Goal: Task Accomplishment & Management: Manage account settings

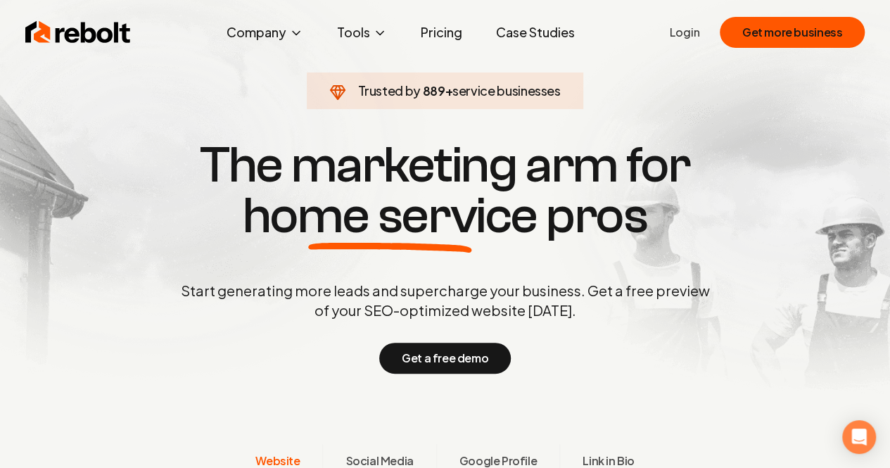
click at [684, 34] on link "Login" at bounding box center [685, 32] width 30 height 17
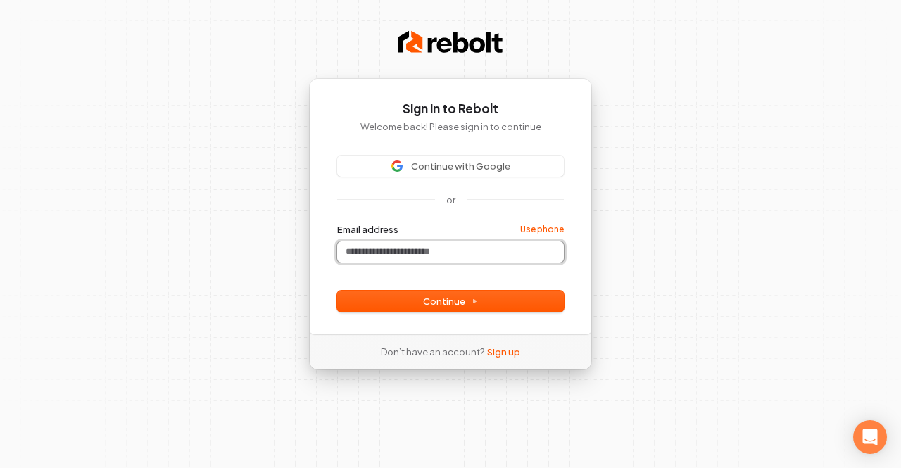
click at [391, 248] on input "Email address" at bounding box center [450, 251] width 227 height 21
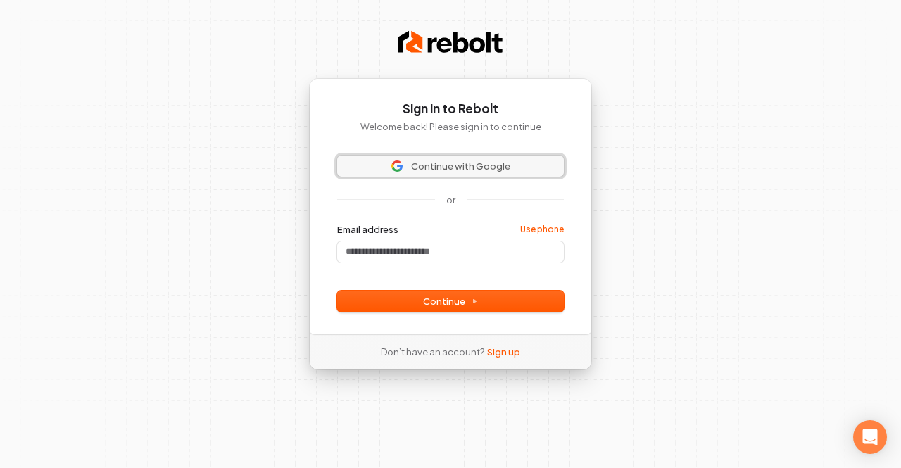
click at [434, 165] on span "Continue with Google" at bounding box center [460, 166] width 99 height 13
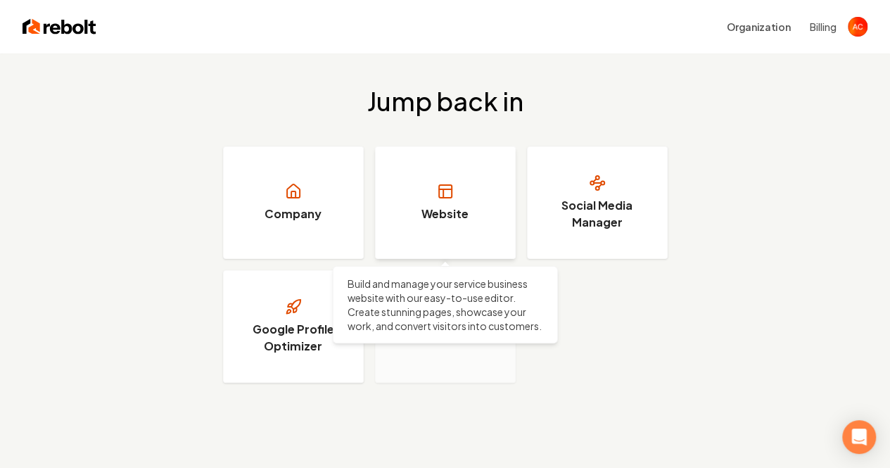
click at [435, 208] on h3 "Website" at bounding box center [445, 214] width 47 height 17
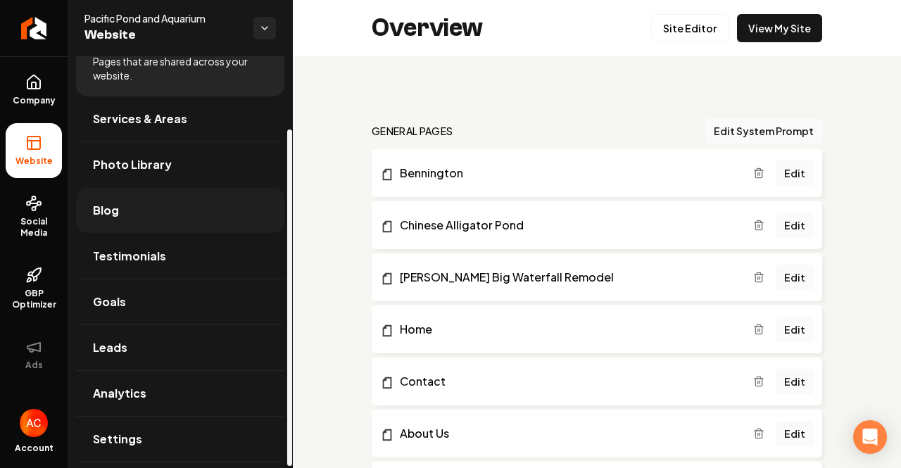
scroll to position [89, 0]
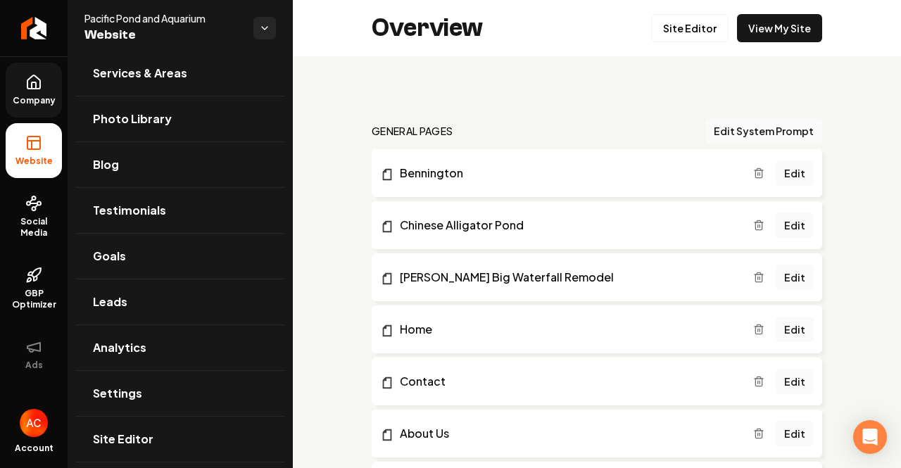
click at [34, 89] on icon at bounding box center [33, 81] width 13 height 13
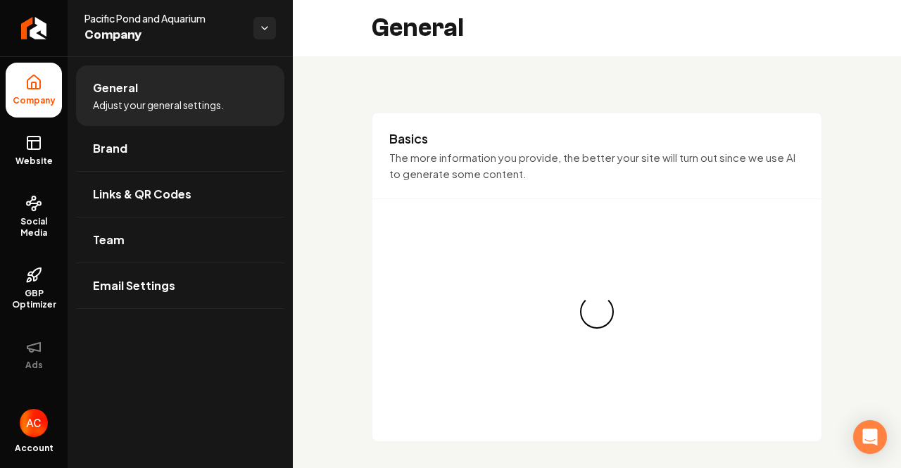
click at [167, 33] on span "Company" at bounding box center [163, 35] width 158 height 20
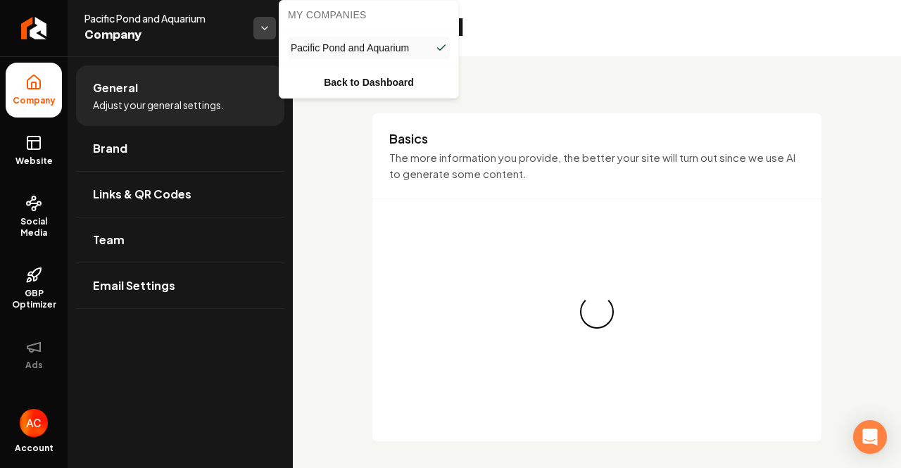
click at [263, 28] on html "Company Website Social Media GBP Optimizer Ads Account Pacific Pond and Aquariu…" at bounding box center [450, 234] width 901 height 468
click at [329, 89] on link "Back to Dashboard" at bounding box center [368, 82] width 173 height 25
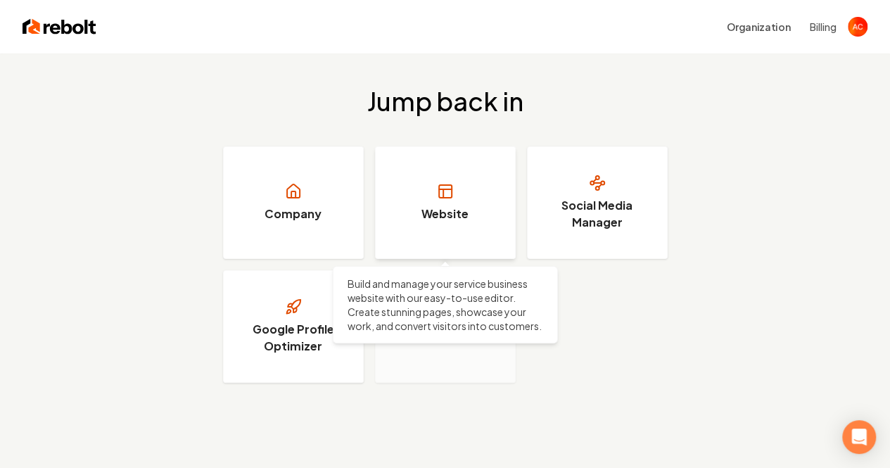
click at [443, 206] on h3 "Website" at bounding box center [445, 214] width 47 height 17
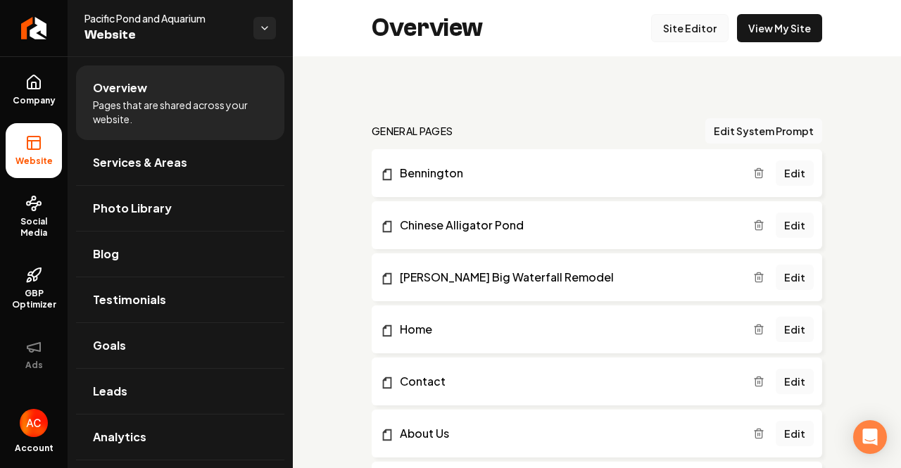
click at [695, 23] on link "Site Editor" at bounding box center [689, 28] width 77 height 28
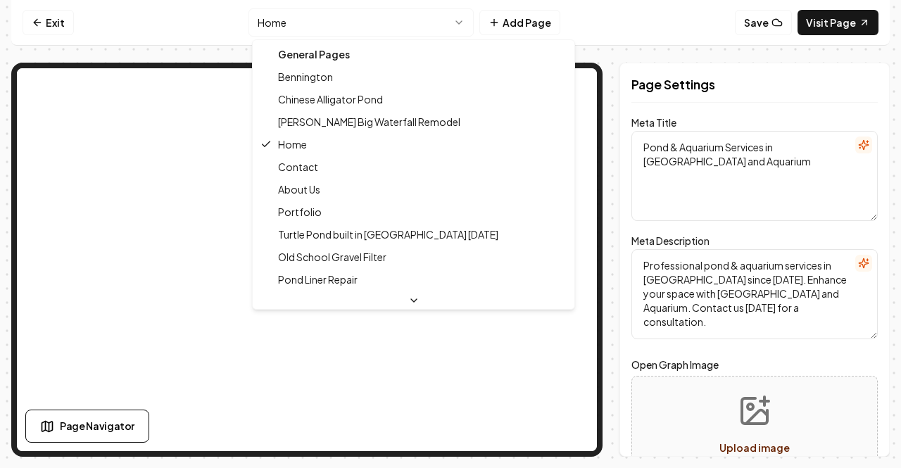
click at [266, 26] on html "Computer Required This feature is only available on a computer. Please switch t…" at bounding box center [450, 234] width 901 height 468
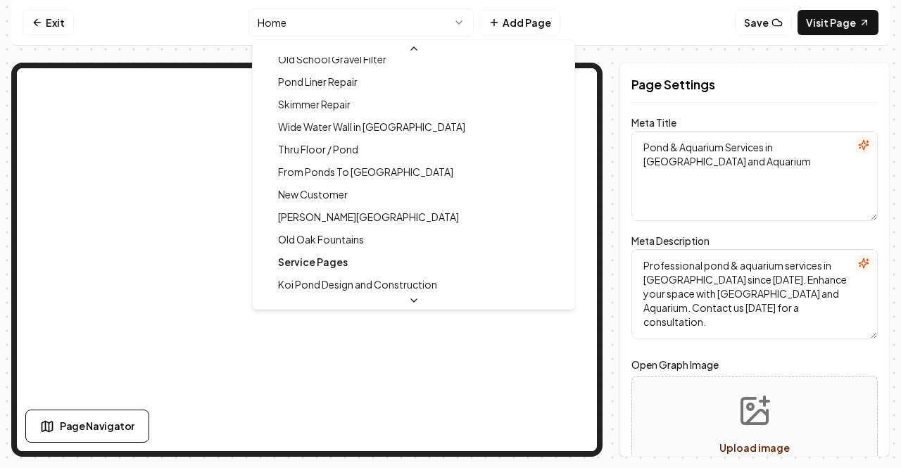
click at [359, 301] on div at bounding box center [414, 300] width 322 height 17
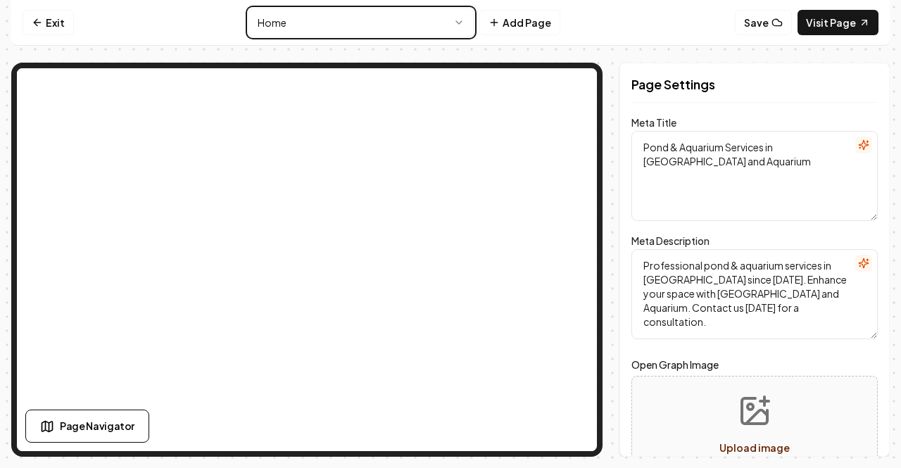
click at [215, 23] on html "Computer Required This feature is only available on a computer. Please switch t…" at bounding box center [450, 234] width 901 height 468
click at [49, 20] on link "Exit" at bounding box center [48, 22] width 51 height 25
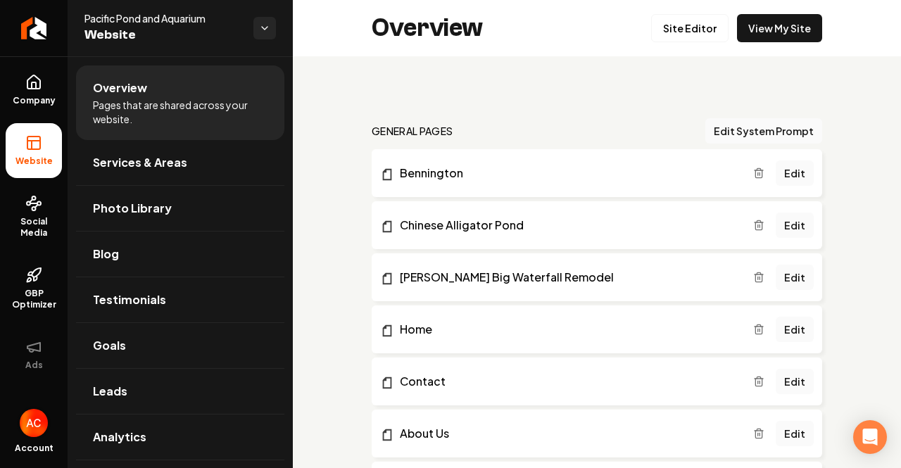
click at [32, 427] on img "Open user button" at bounding box center [34, 423] width 28 height 28
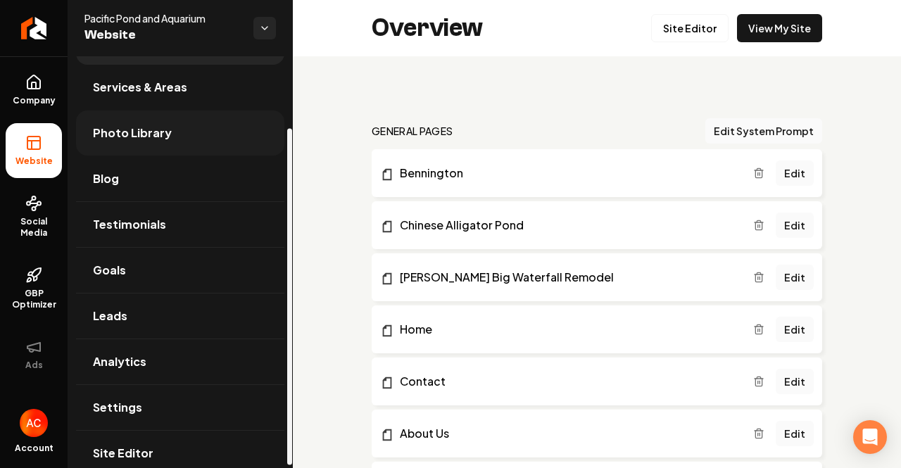
scroll to position [89, 0]
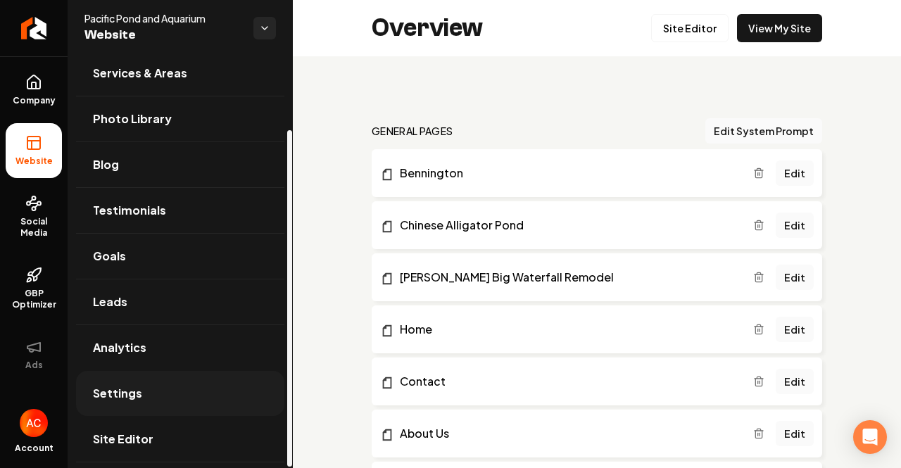
click at [113, 392] on span "Settings" at bounding box center [117, 393] width 49 height 17
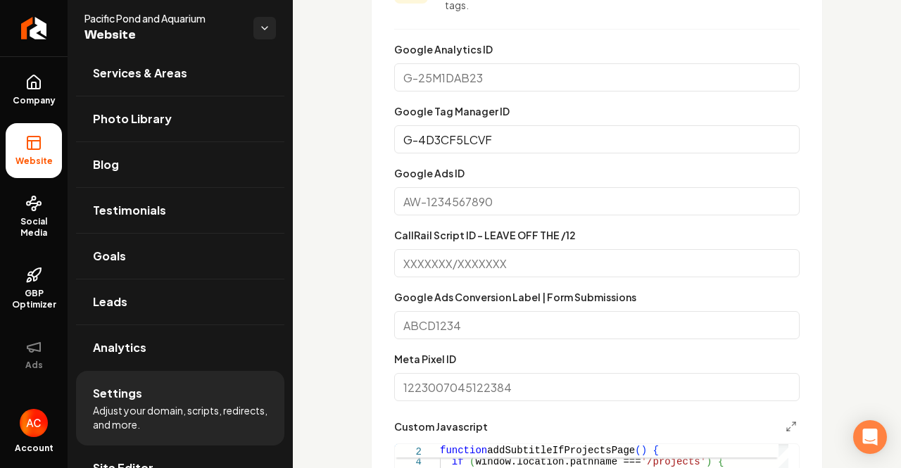
scroll to position [980, 0]
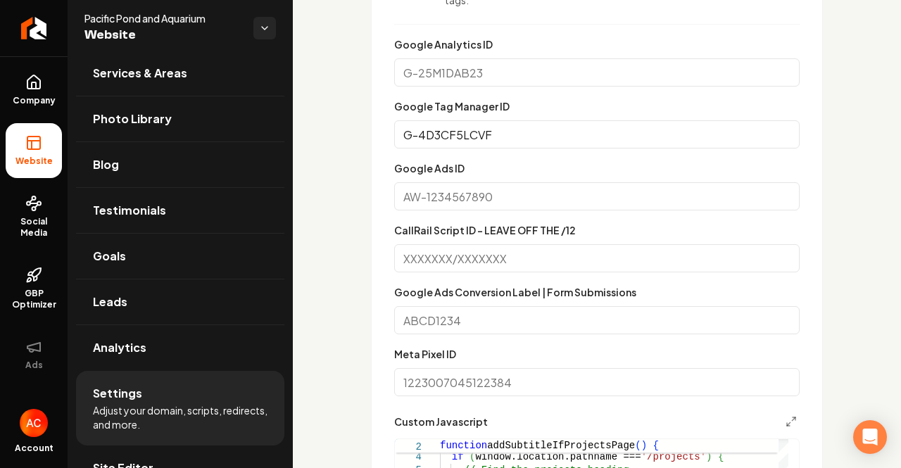
click at [500, 149] on input "G-4D3CF5LCVF" at bounding box center [596, 134] width 405 height 28
paste input "TM-WC8MZJG"
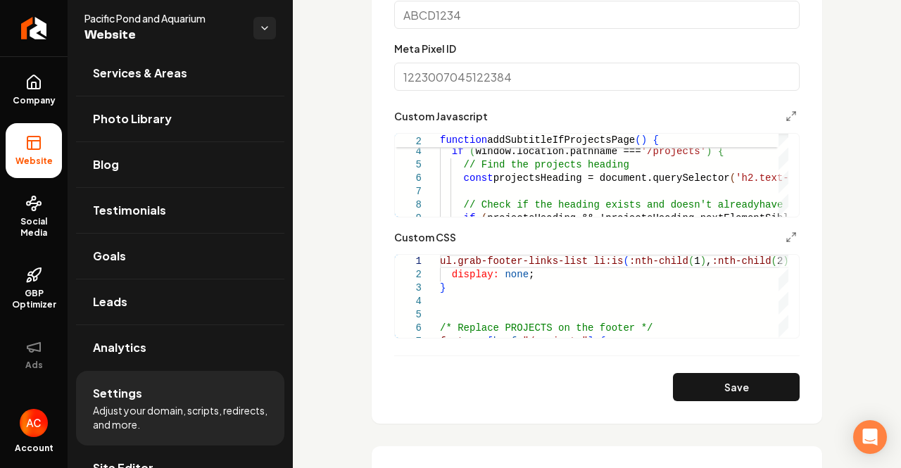
scroll to position [1287, 0]
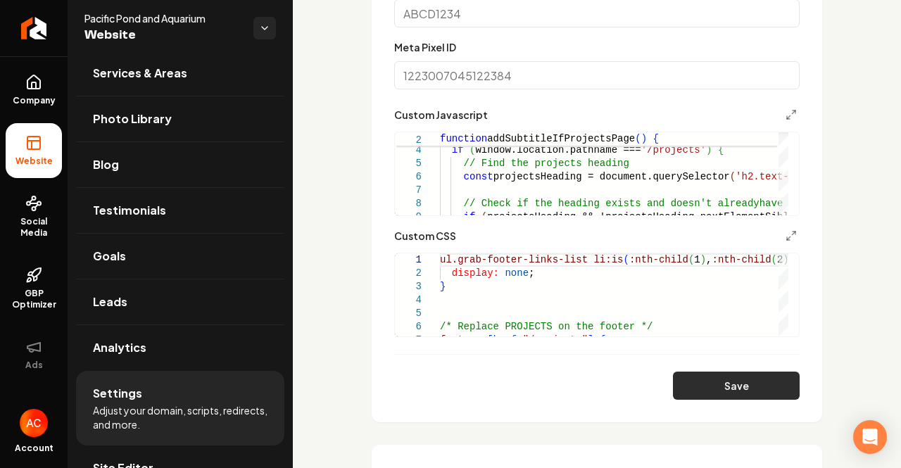
type input "GTM-WC8MZJG"
click at [707, 396] on button "Save" at bounding box center [736, 386] width 127 height 28
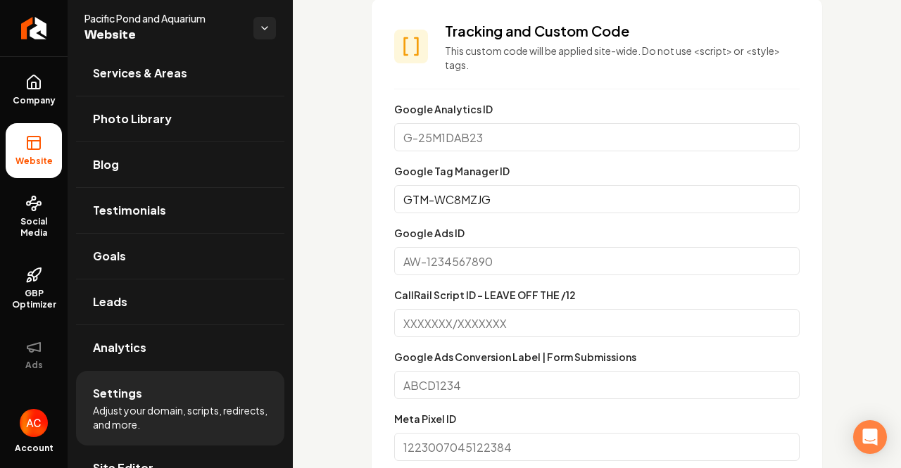
scroll to position [908, 0]
